Goal: Find specific page/section: Find specific page/section

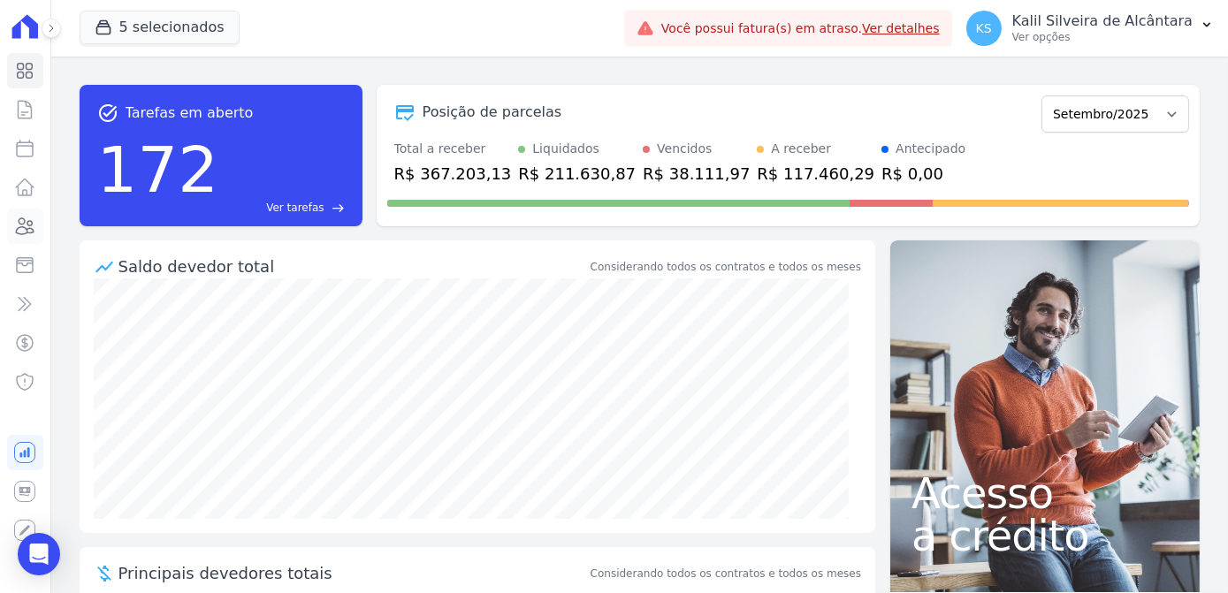
click at [23, 227] on icon at bounding box center [26, 226] width 18 height 16
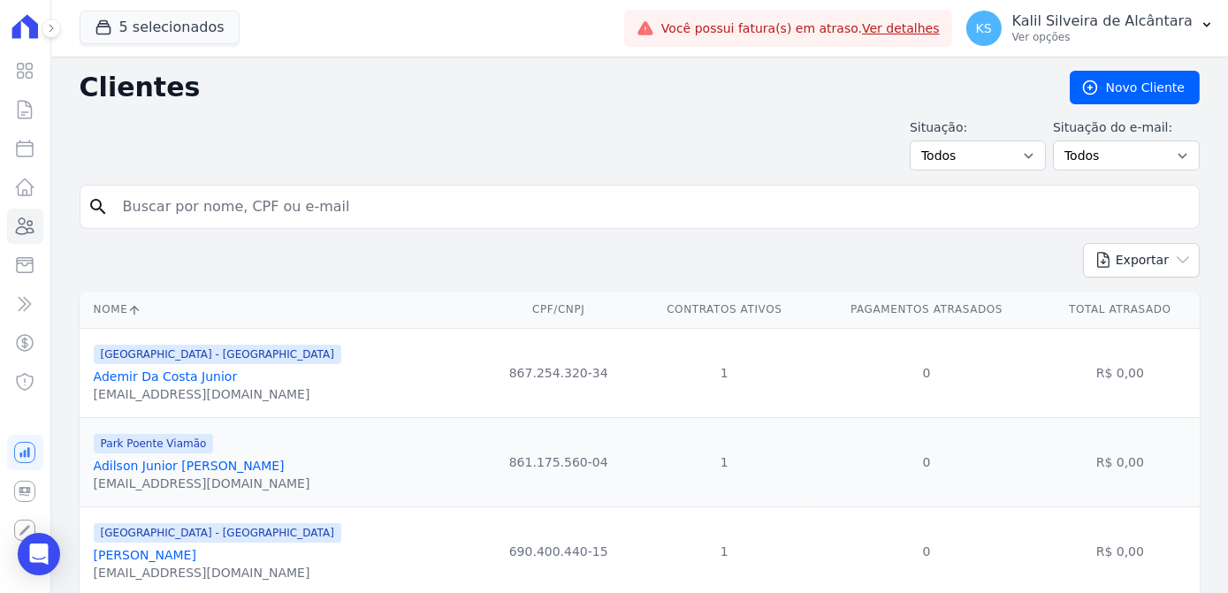
drag, startPoint x: 197, startPoint y: 187, endPoint x: 202, endPoint y: 199, distance: 12.7
click at [201, 197] on input "search" at bounding box center [652, 206] width 1080 height 35
type input "[PERSON_NAME]"
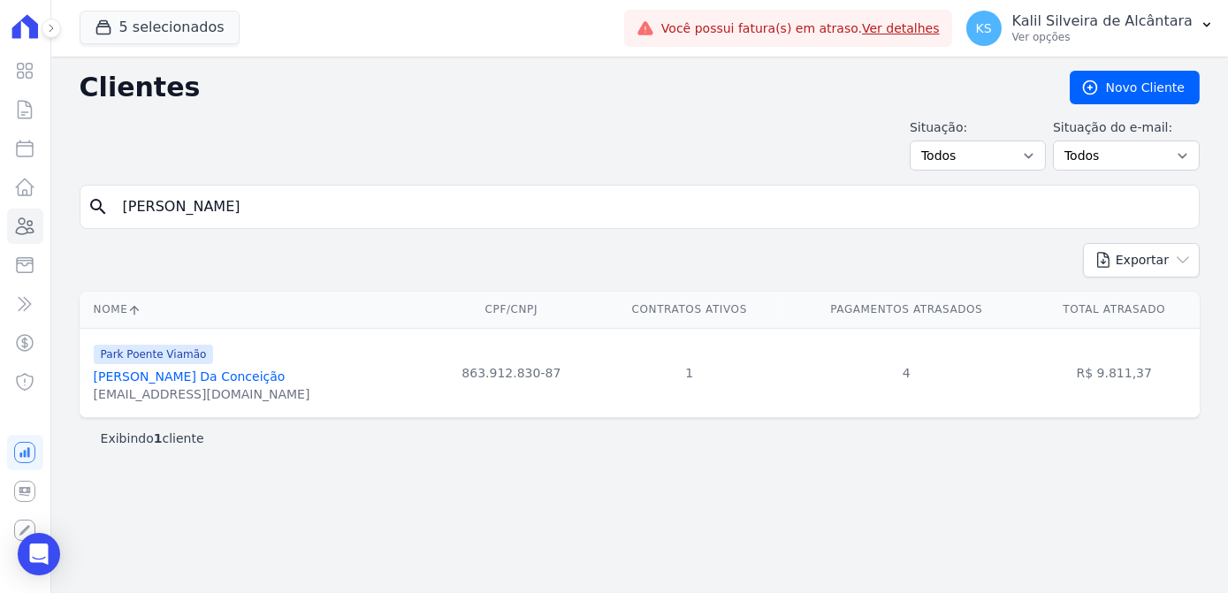
click at [221, 210] on input "[PERSON_NAME]" at bounding box center [652, 206] width 1080 height 35
drag, startPoint x: 229, startPoint y: 202, endPoint x: 235, endPoint y: 254, distance: 52.5
click at [231, 202] on input "[PERSON_NAME]" at bounding box center [652, 206] width 1080 height 35
click at [237, 376] on link "[PERSON_NAME] Da Conceição" at bounding box center [190, 377] width 192 height 14
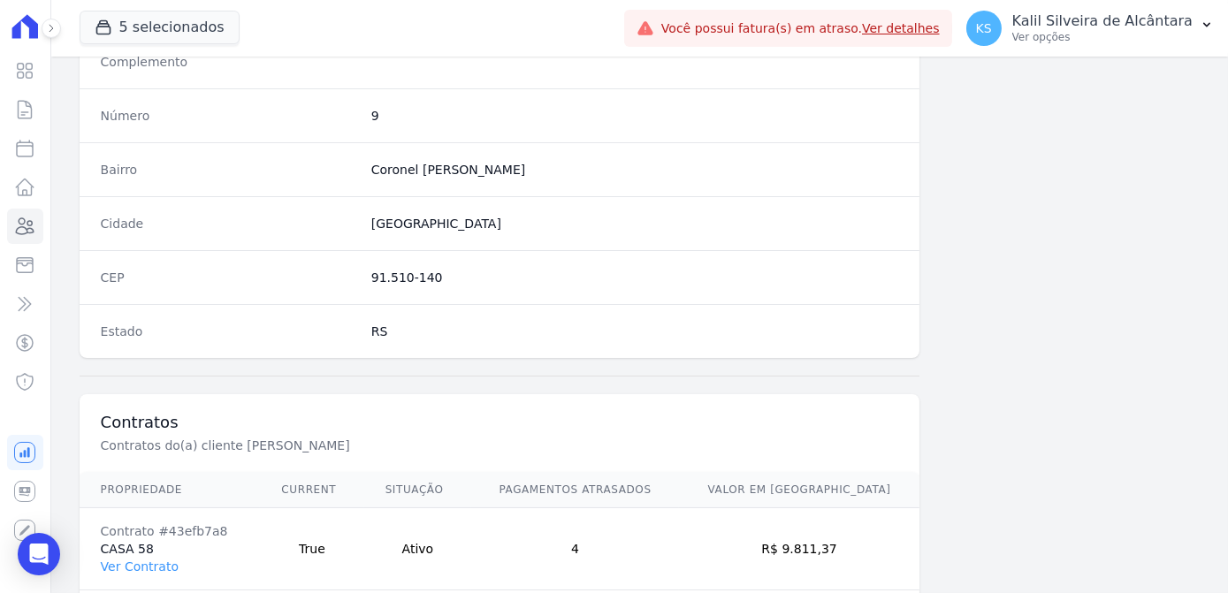
scroll to position [1053, 0]
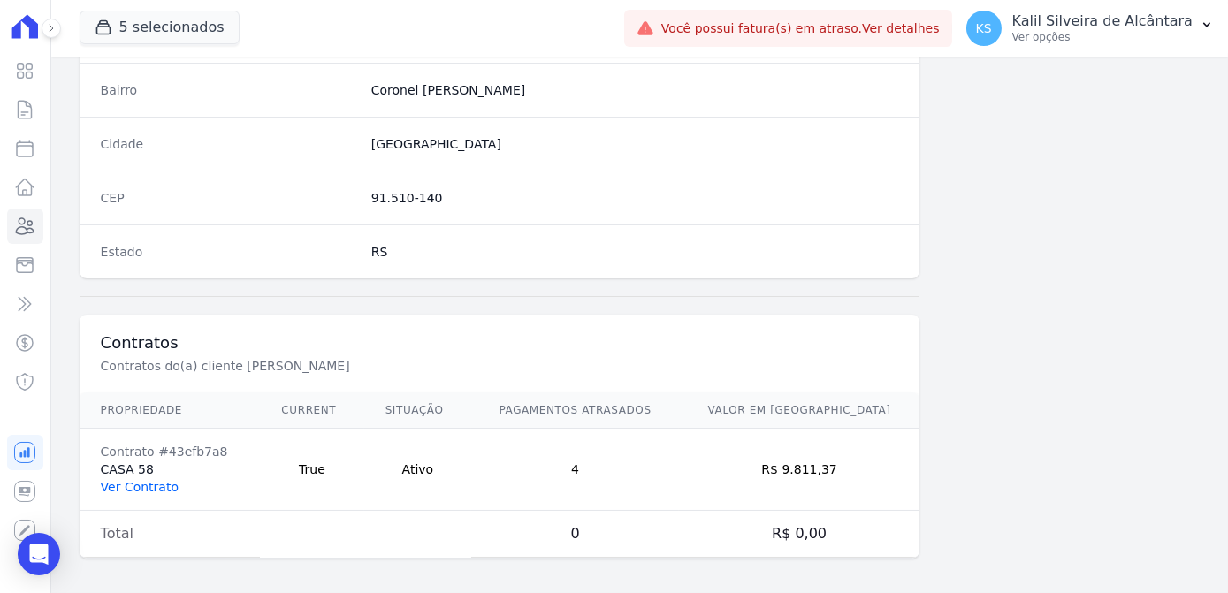
click at [141, 480] on link "Ver Contrato" at bounding box center [140, 487] width 78 height 14
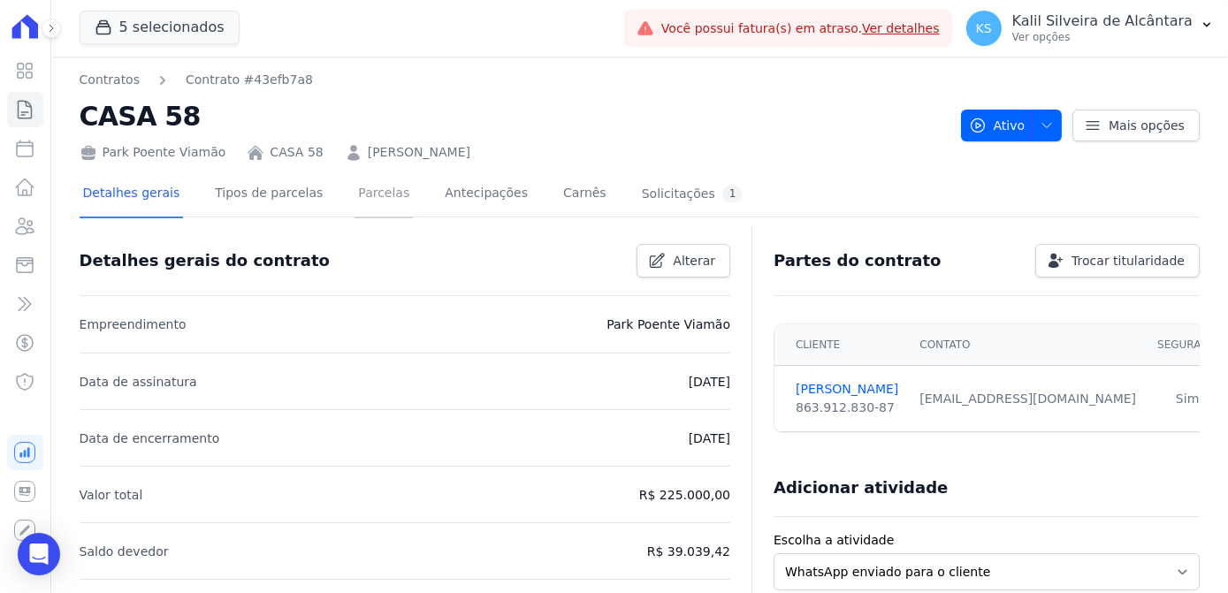
click at [362, 198] on link "Parcelas" at bounding box center [384, 195] width 58 height 47
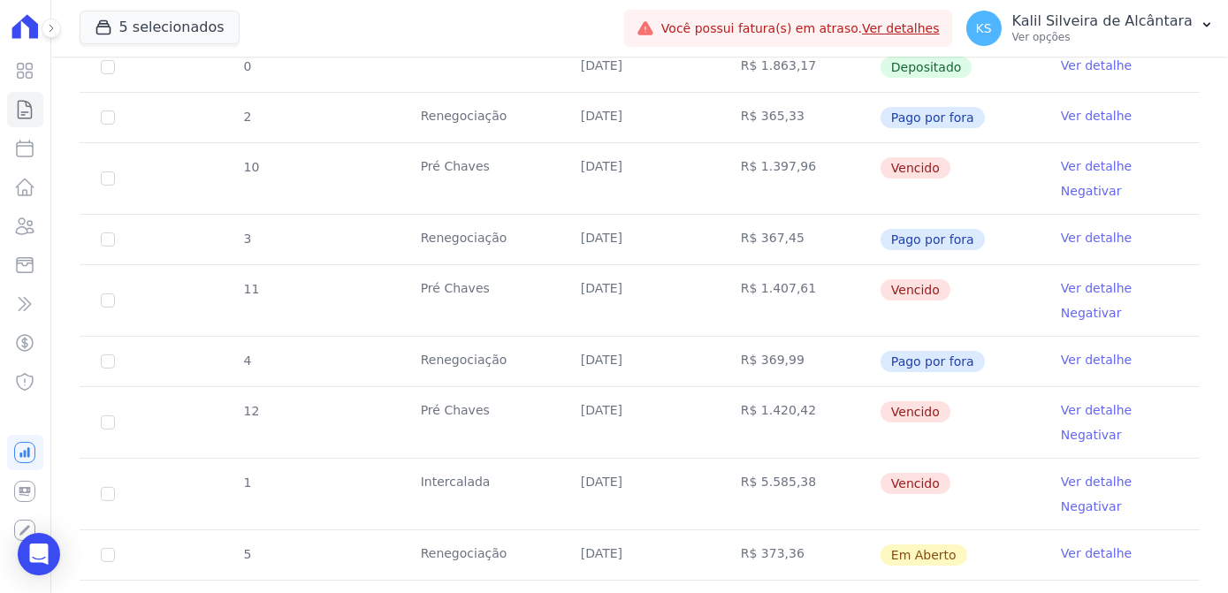
scroll to position [804, 0]
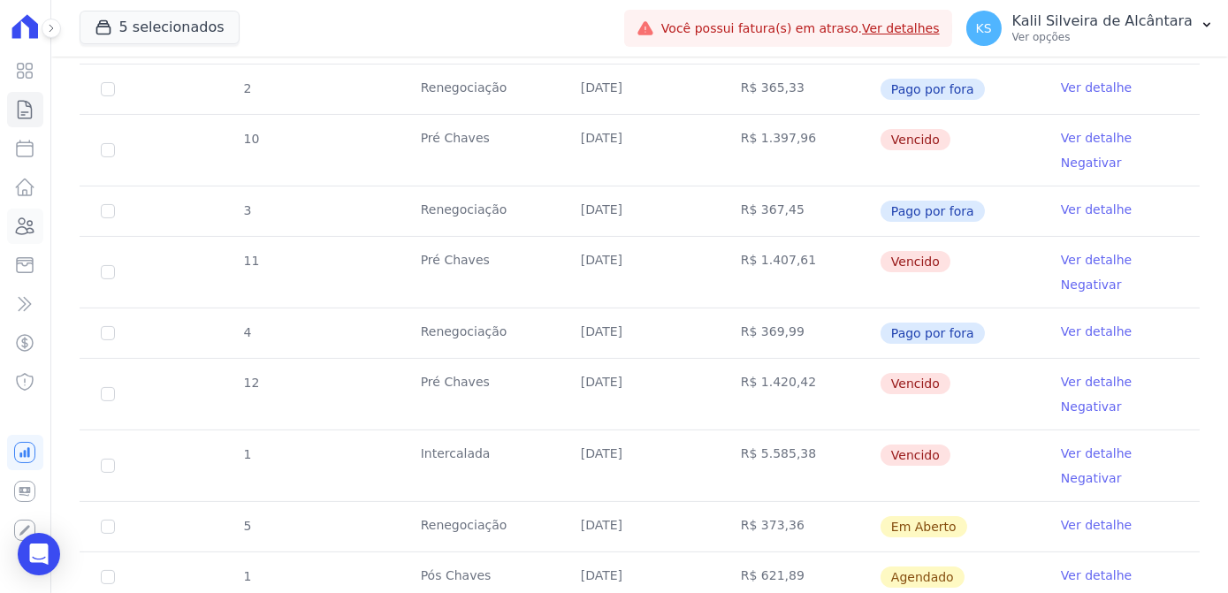
click at [38, 218] on link "Clientes" at bounding box center [25, 226] width 36 height 35
